Goal: Obtain resource: Download file/media

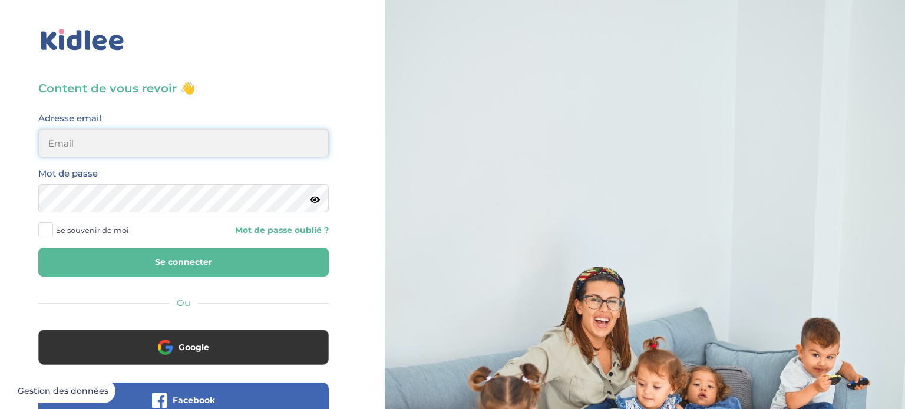
type input "[EMAIL_ADDRESS][DOMAIN_NAME]"
click at [181, 141] on input "[EMAIL_ADDRESS][DOMAIN_NAME]" at bounding box center [183, 143] width 290 height 28
click at [122, 262] on button "Se connecter" at bounding box center [183, 262] width 290 height 29
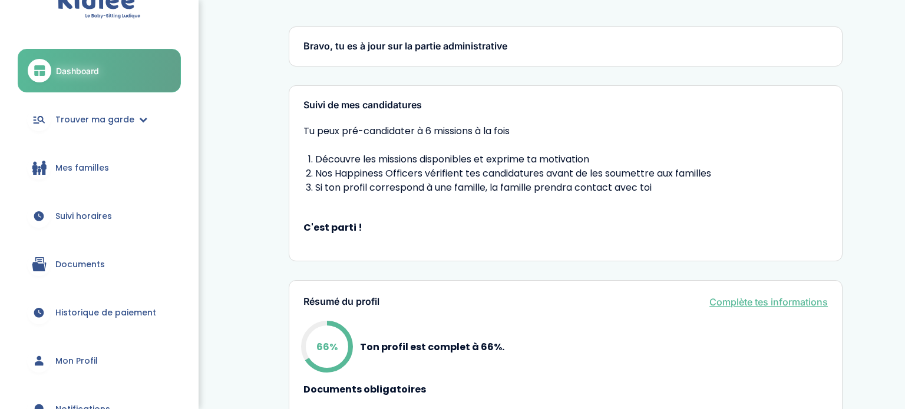
scroll to position [29, 0]
click at [122, 262] on link "Documents" at bounding box center [99, 263] width 163 height 42
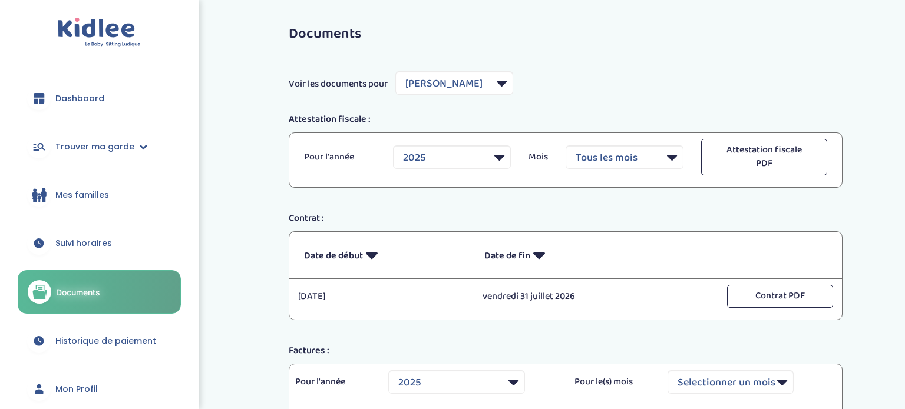
select select "7398"
select select "2025"
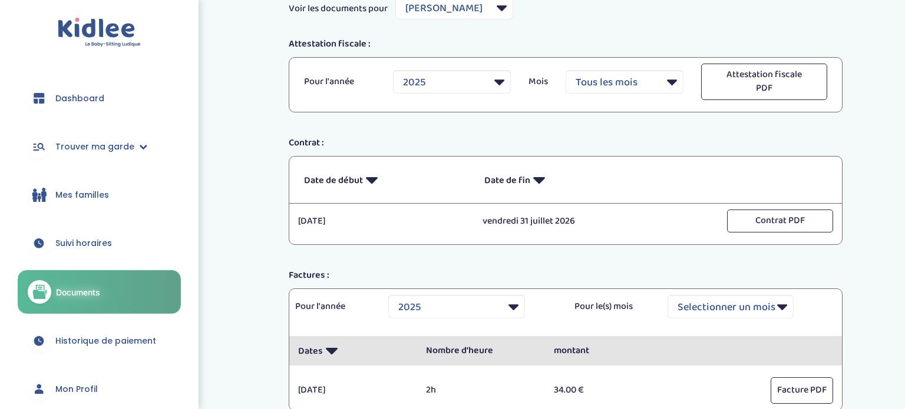
scroll to position [85, 0]
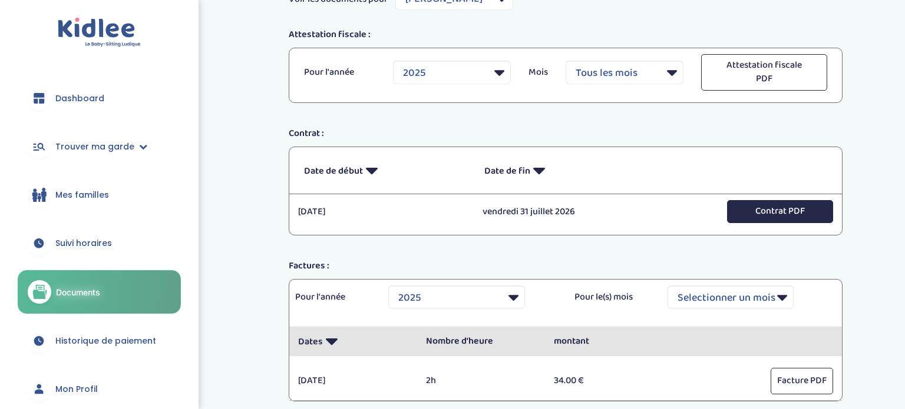
click at [798, 204] on button "Contrat PDF" at bounding box center [780, 211] width 106 height 23
